Goal: Information Seeking & Learning: Understand process/instructions

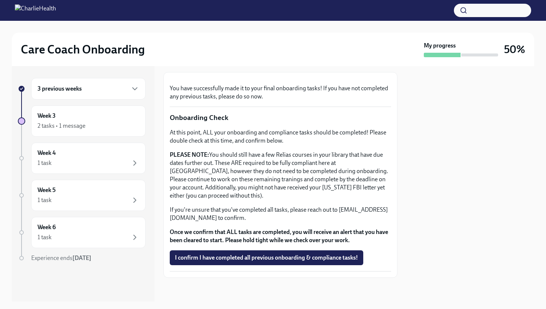
scroll to position [239, 0]
click at [125, 91] on div "3 previous weeks" at bounding box center [89, 88] width 102 height 9
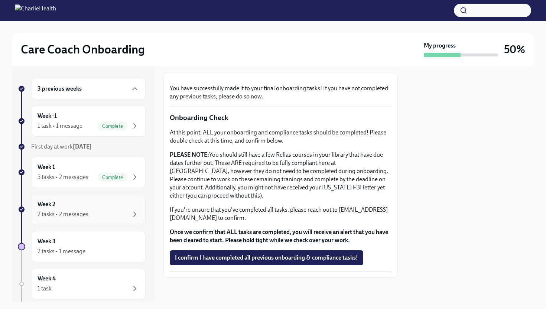
click at [117, 208] on div "Week 2 2 tasks • 2 messages" at bounding box center [89, 209] width 102 height 19
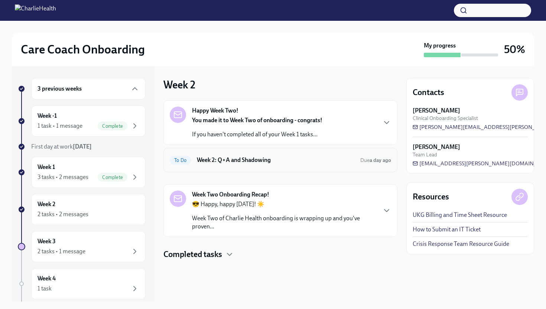
click at [271, 159] on h6 "Week 2: Q+A and Shadowing" at bounding box center [276, 160] width 158 height 8
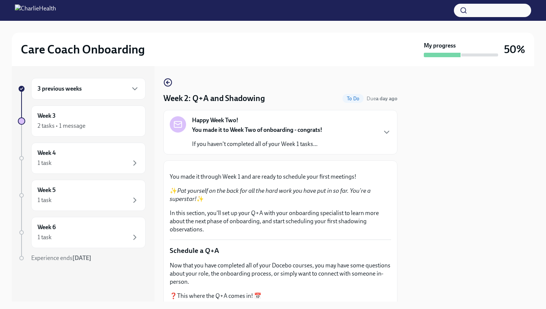
click at [345, 126] on div "Happy Week Two! You made it to Week Two of onboarding - congrats! If you haven'…" at bounding box center [280, 132] width 221 height 32
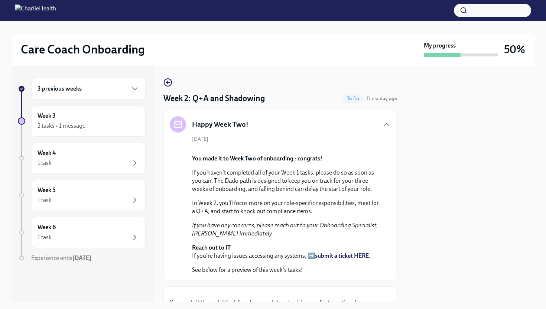
click at [345, 126] on div "Happy Week Two!" at bounding box center [280, 124] width 221 height 16
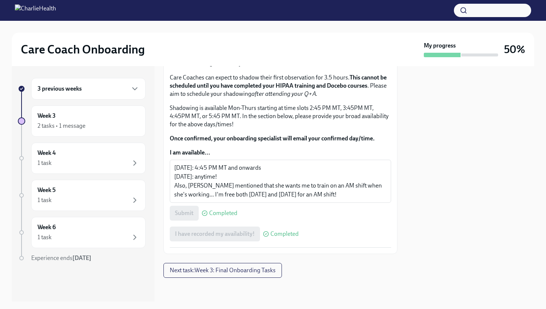
scroll to position [737, 0]
click at [127, 115] on div "Week 3 2 tasks • 1 message" at bounding box center [89, 121] width 102 height 19
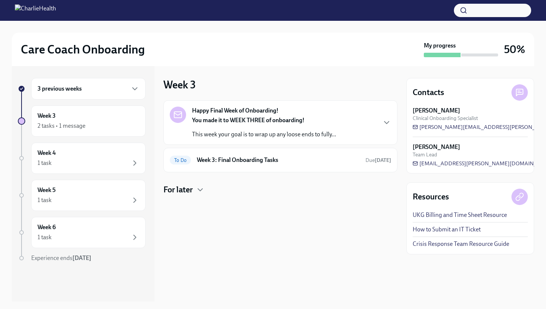
click at [132, 80] on div "3 previous weeks" at bounding box center [88, 89] width 114 height 22
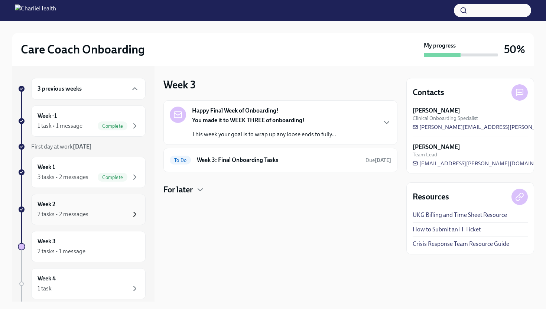
click at [136, 211] on icon "button" at bounding box center [134, 214] width 9 height 9
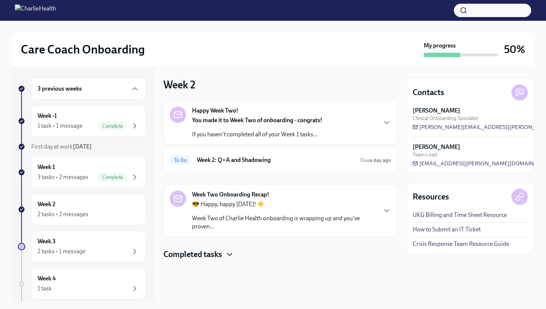
click at [228, 253] on icon "button" at bounding box center [229, 254] width 4 height 2
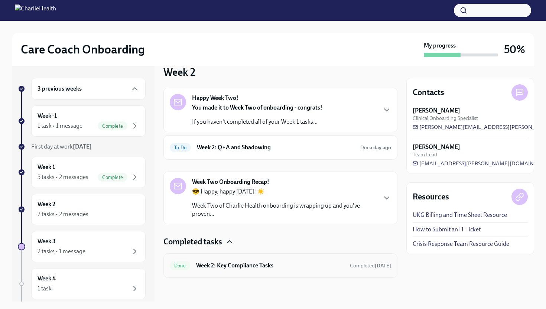
click at [241, 270] on div "Done Week 2: Key Compliance Tasks Completed [DATE]" at bounding box center [280, 266] width 221 height 12
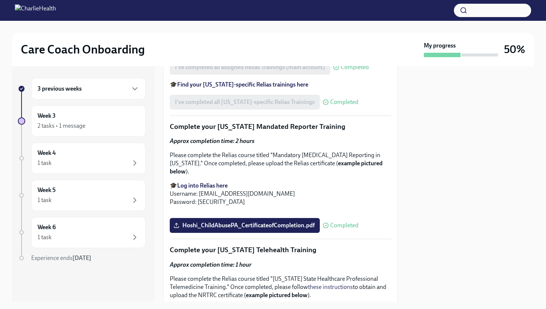
scroll to position [683, 0]
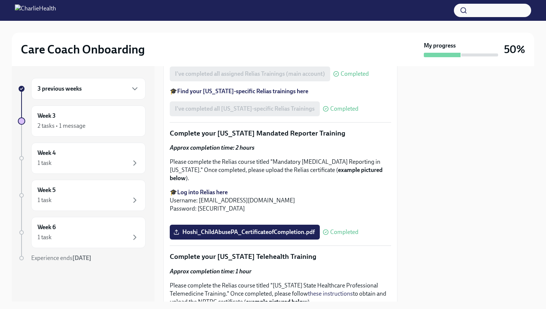
click at [211, 95] on strong "Find your [US_STATE]-specific Relias trainings here" at bounding box center [242, 91] width 131 height 7
